Goal: Use online tool/utility: Utilize a website feature to perform a specific function

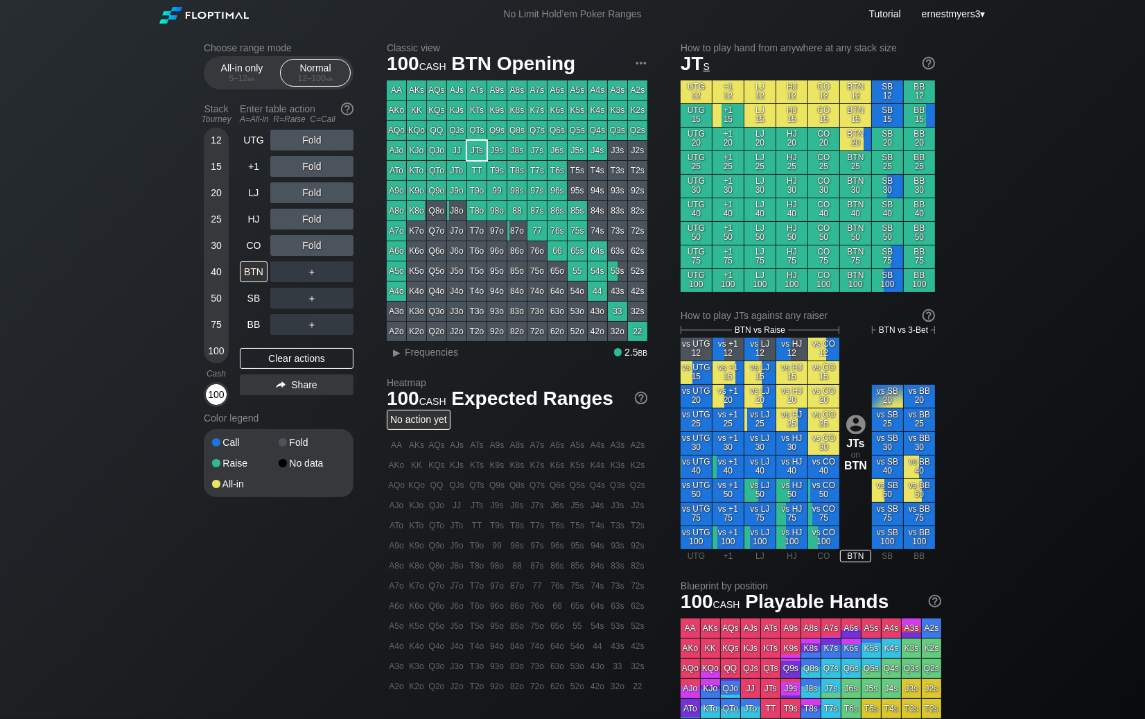
click at [214, 388] on div "100" at bounding box center [216, 394] width 21 height 21
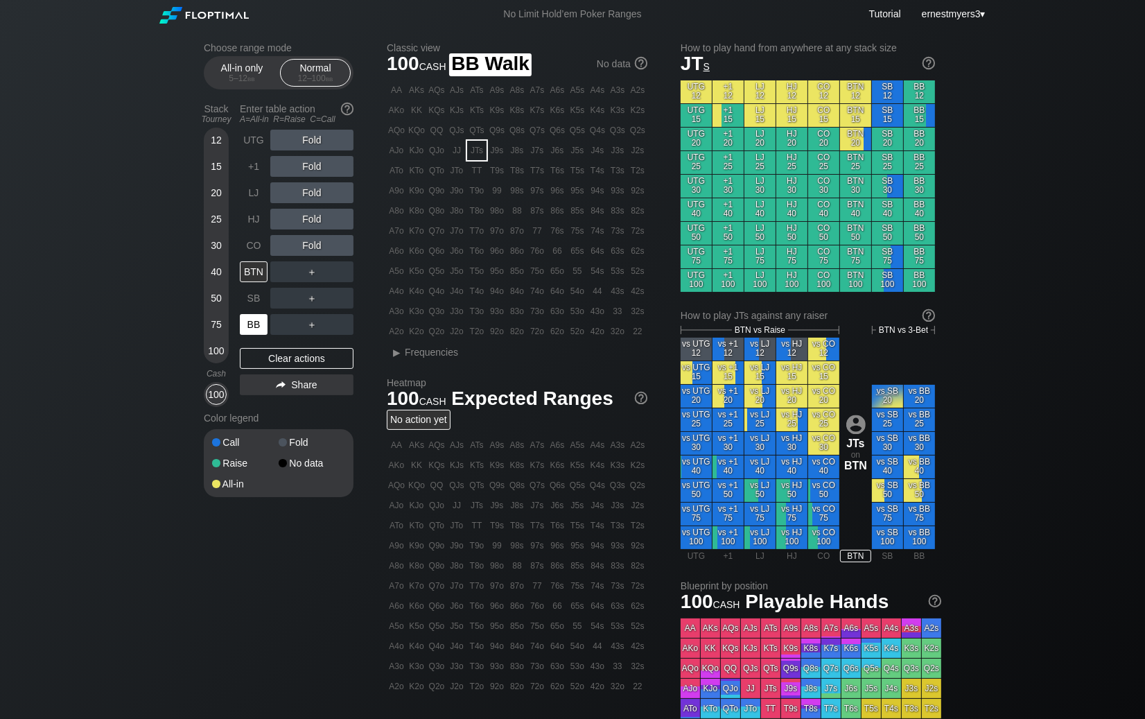
click at [254, 325] on div "BB" at bounding box center [254, 324] width 28 height 21
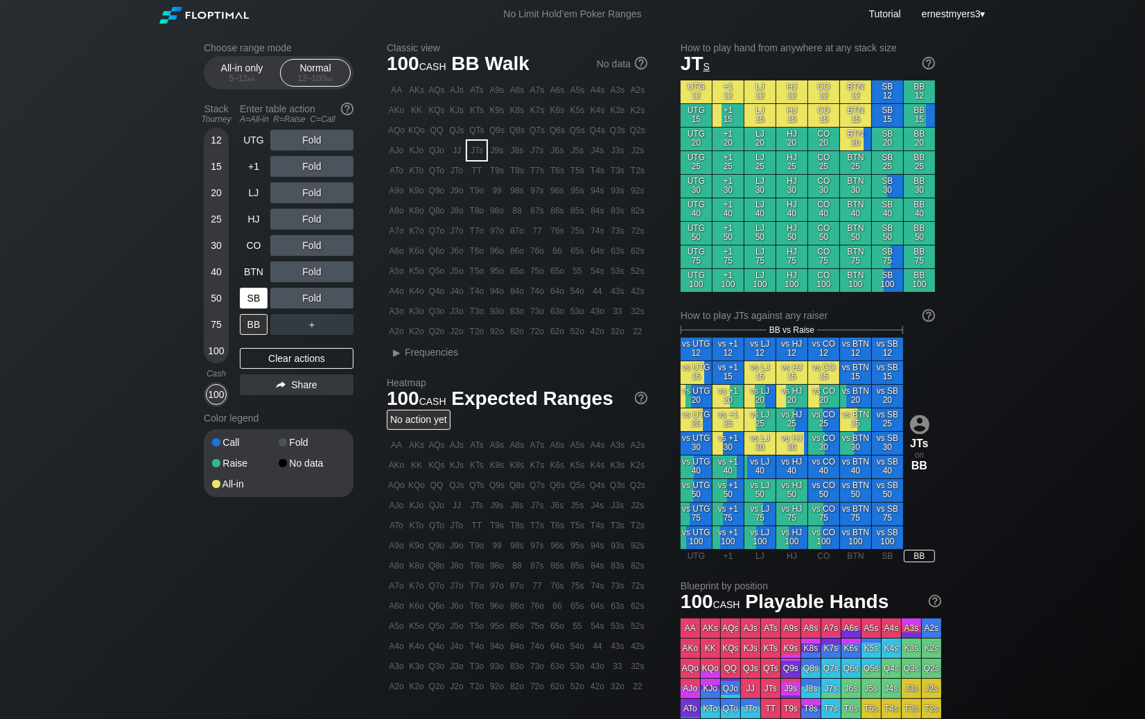
click at [252, 302] on div "SB" at bounding box center [254, 298] width 28 height 21
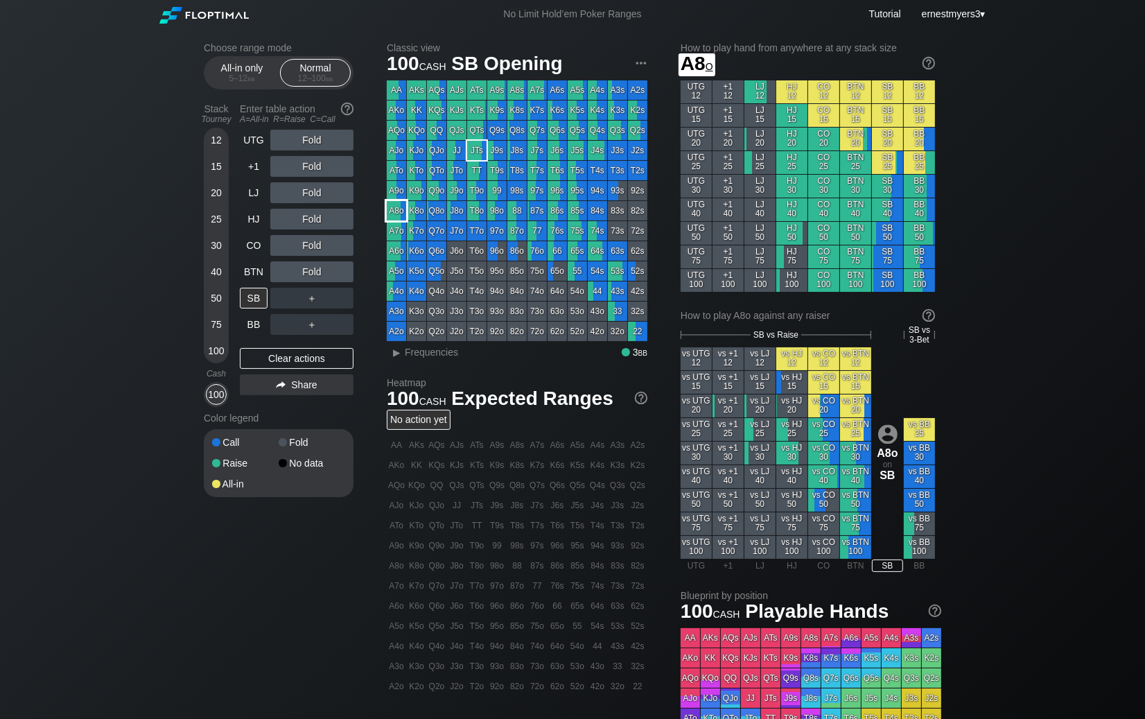
click at [405, 214] on div "A8o" at bounding box center [396, 210] width 19 height 19
click at [254, 276] on div "BTN" at bounding box center [254, 271] width 28 height 21
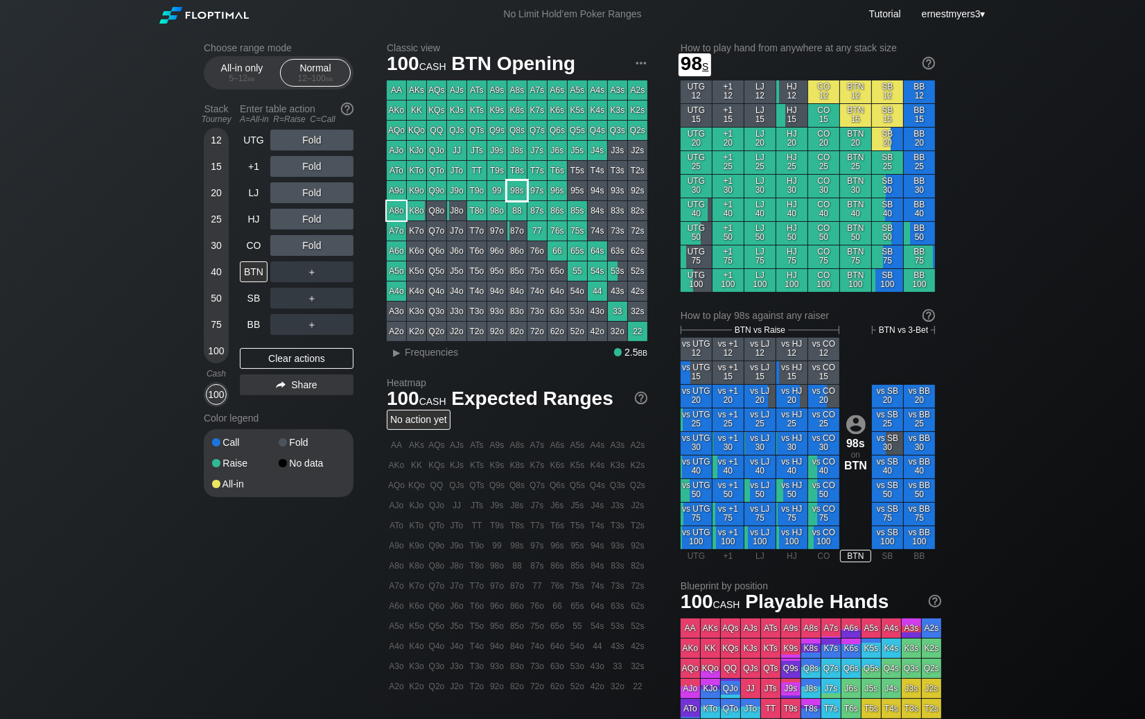
click at [519, 195] on div "98s" at bounding box center [516, 190] width 19 height 19
click at [1077, 229] on div "Choose range mode All-in only 5 – 12 bb Normal 12 – 100 bb Stack Tourney Enter …" at bounding box center [572, 470] width 1145 height 885
click at [315, 246] on div "R ✕" at bounding box center [312, 245] width 27 height 21
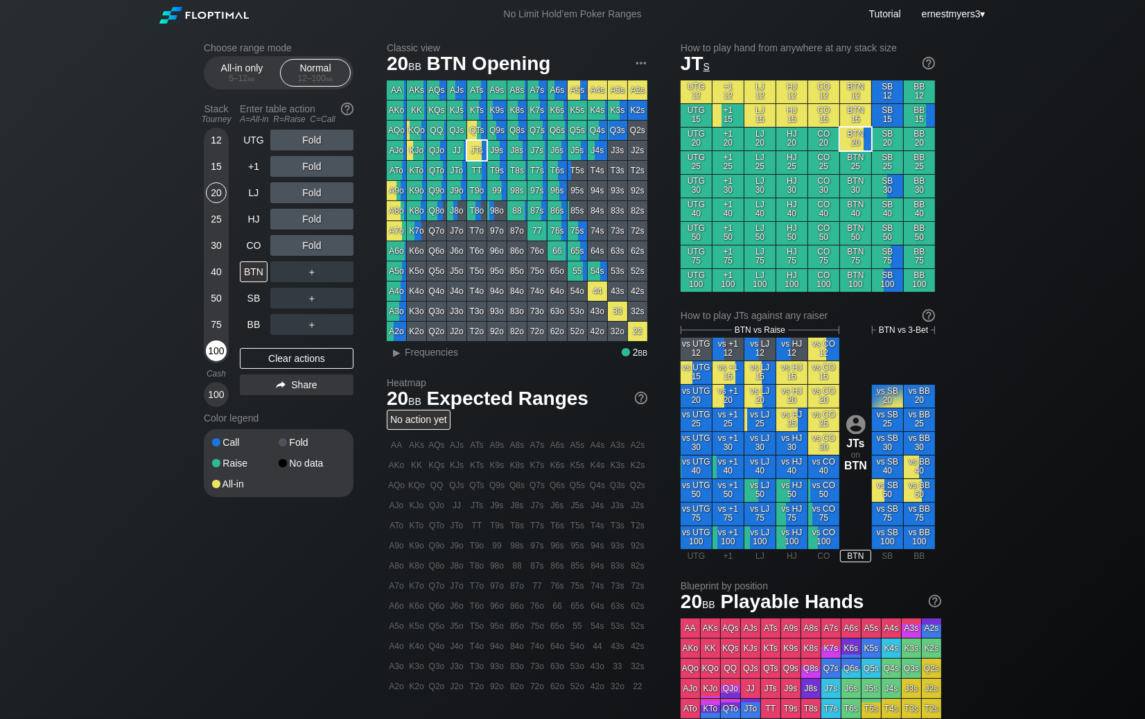
click at [218, 349] on div "100" at bounding box center [216, 350] width 21 height 21
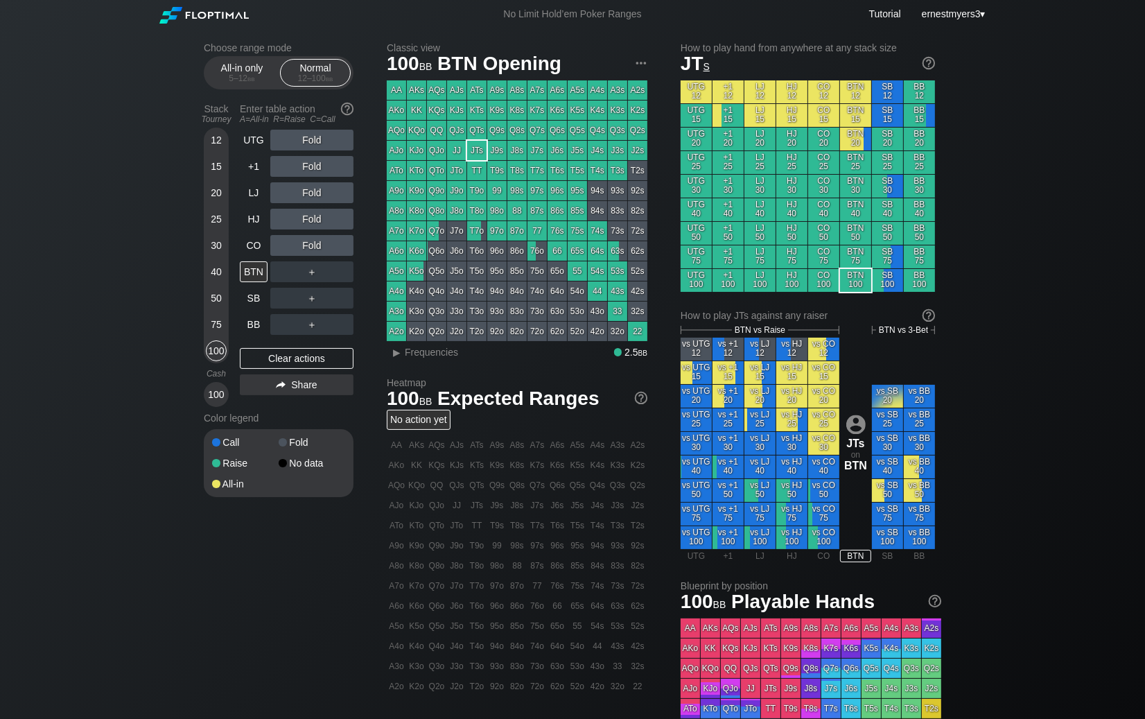
click at [204, 397] on div "100" at bounding box center [216, 394] width 25 height 25
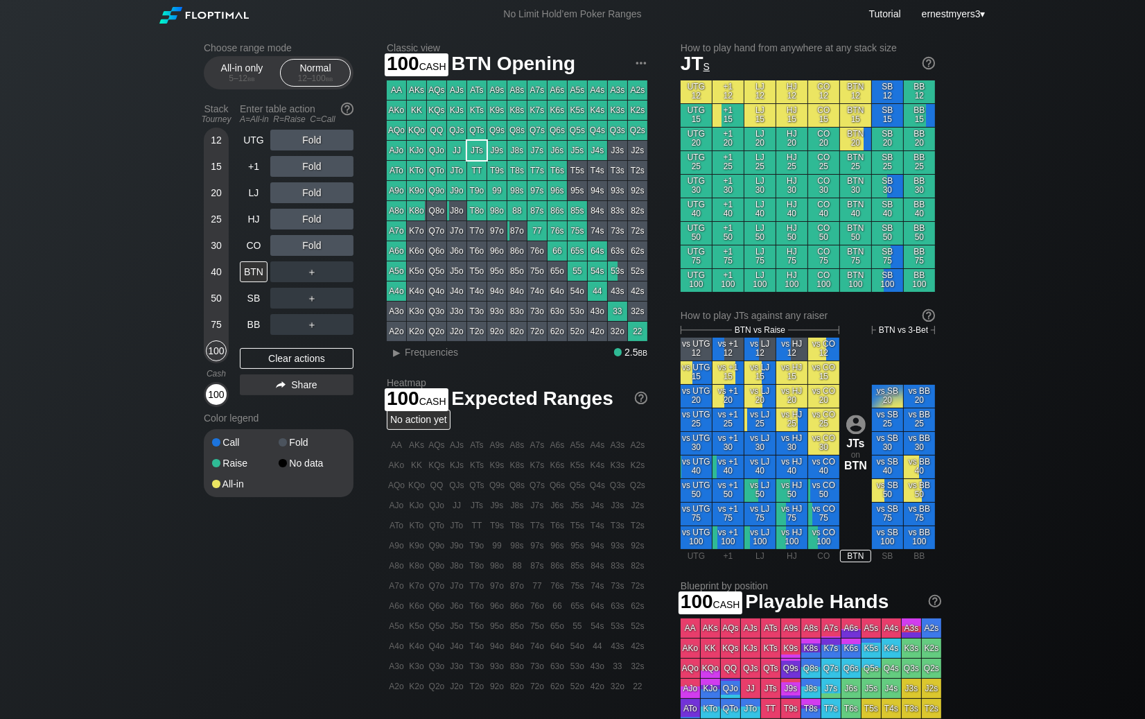
click at [215, 397] on div "100" at bounding box center [216, 394] width 21 height 21
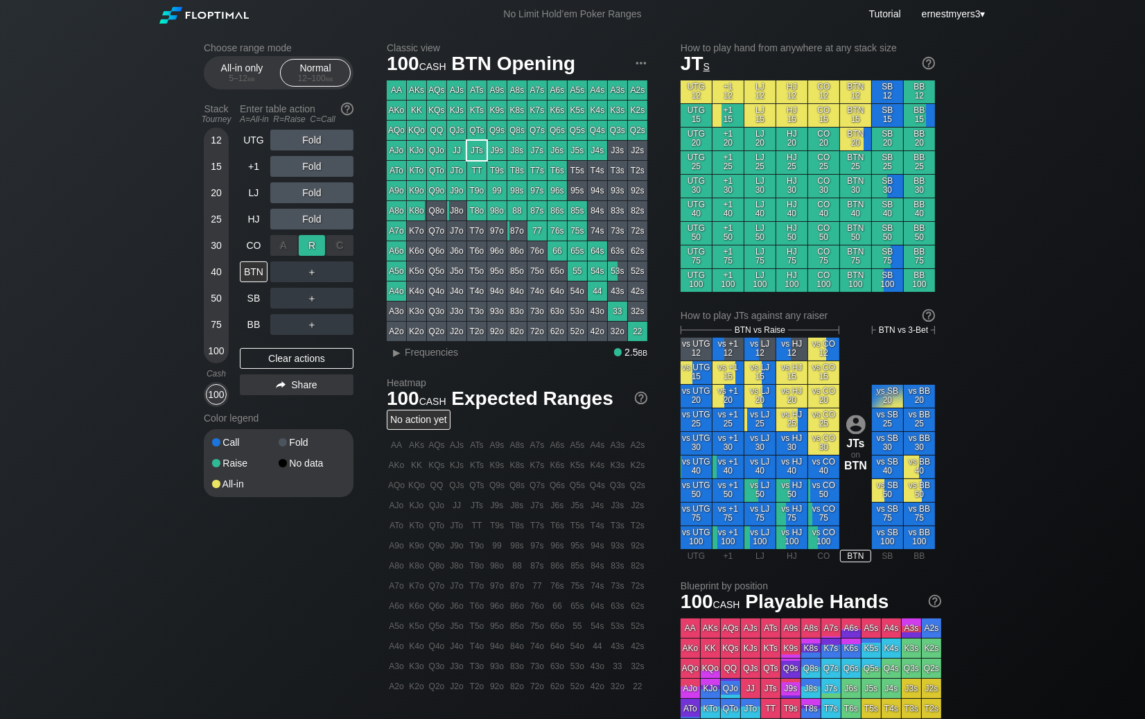
click at [308, 245] on div "R ✕" at bounding box center [312, 245] width 27 height 21
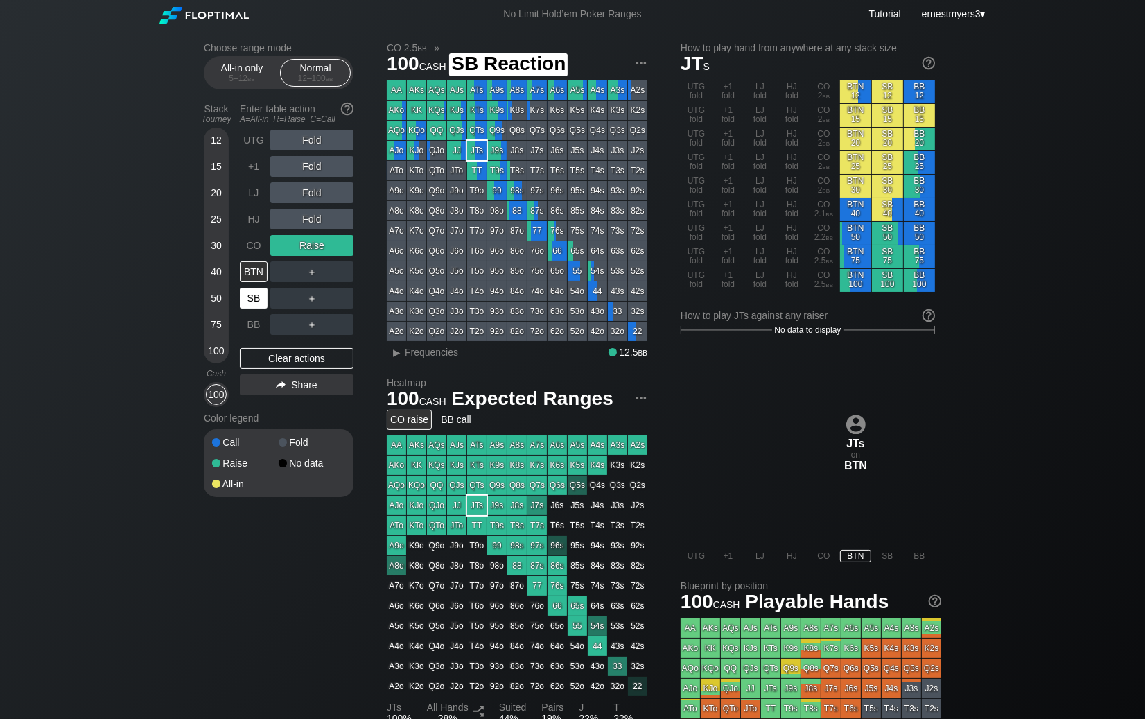
click at [258, 298] on div "SB" at bounding box center [254, 298] width 28 height 21
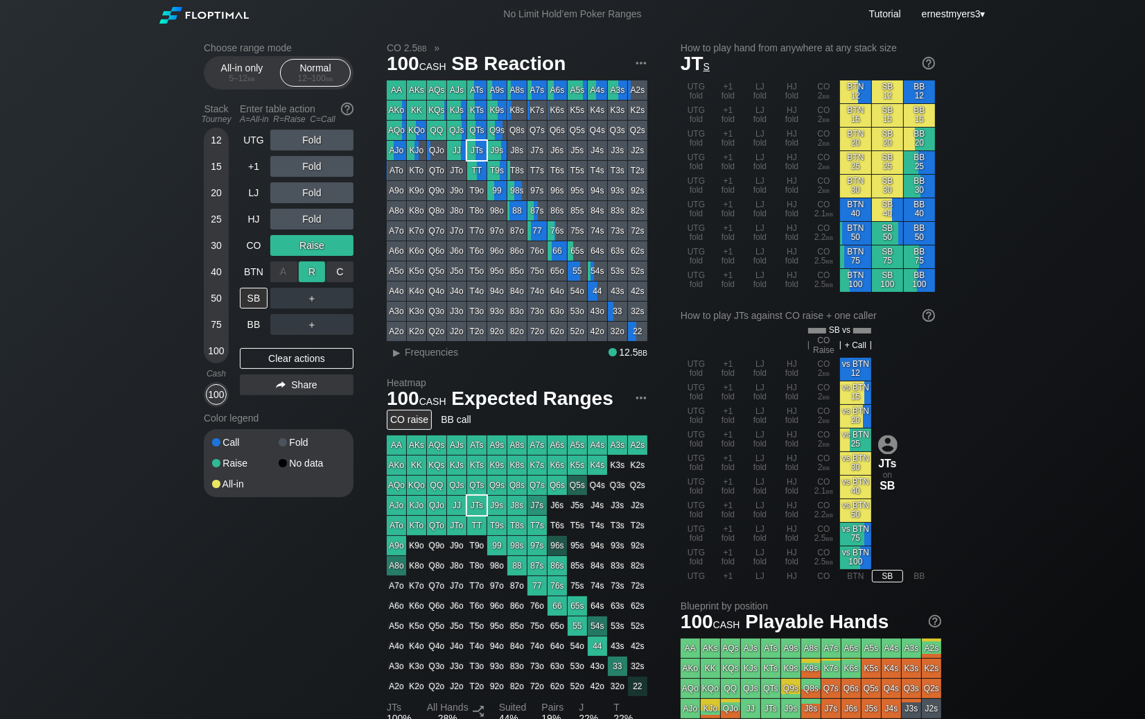
click at [315, 271] on div "R ✕" at bounding box center [312, 271] width 27 height 21
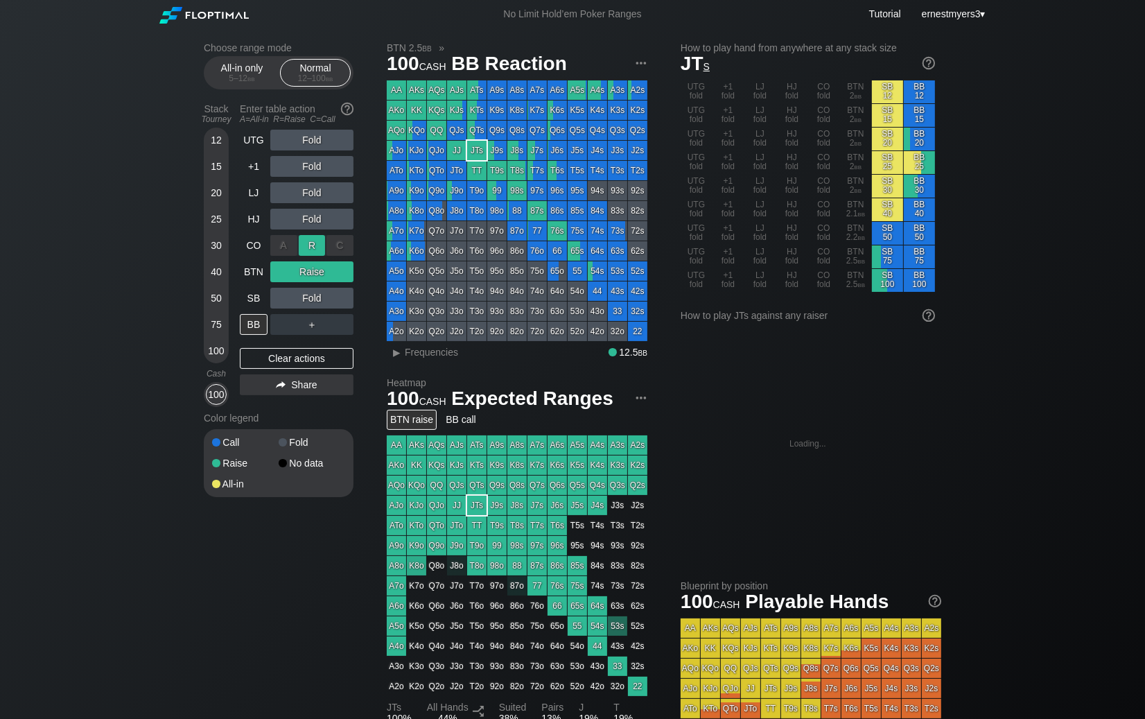
click at [315, 247] on div "R ✕" at bounding box center [312, 245] width 27 height 21
